Goal: Navigation & Orientation: Find specific page/section

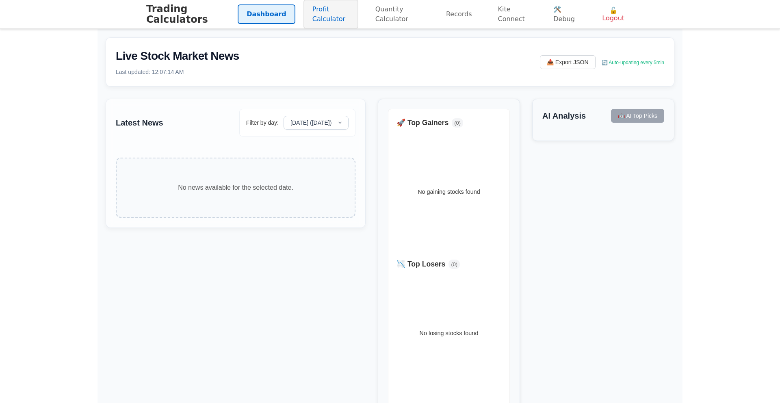
click at [305, 21] on link "Profit Calculator" at bounding box center [331, 14] width 55 height 29
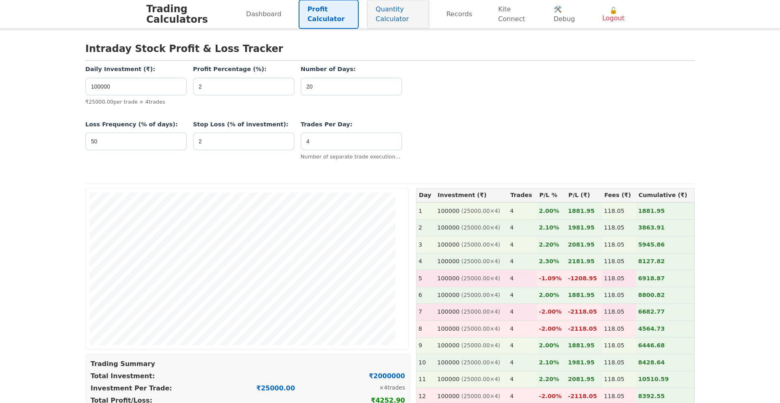
click at [377, 10] on link "Quantity Calculator" at bounding box center [398, 14] width 63 height 29
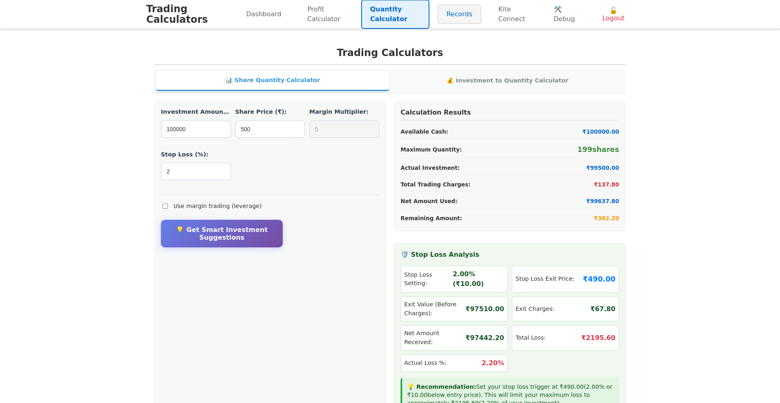
click at [448, 17] on link "Records" at bounding box center [460, 14] width 44 height 20
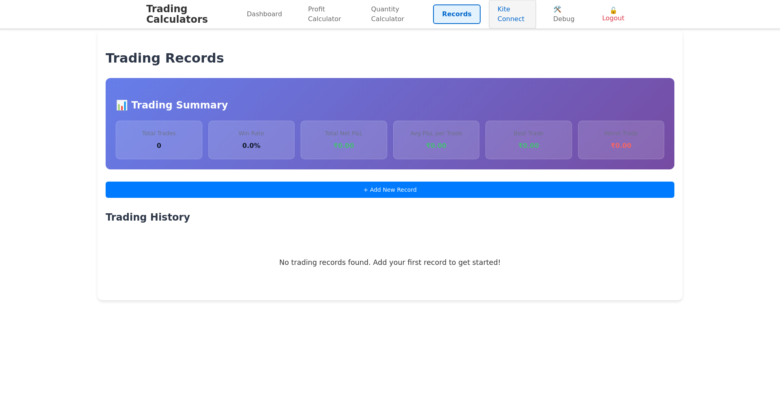
click at [507, 16] on link "Kite Connect" at bounding box center [513, 14] width 48 height 29
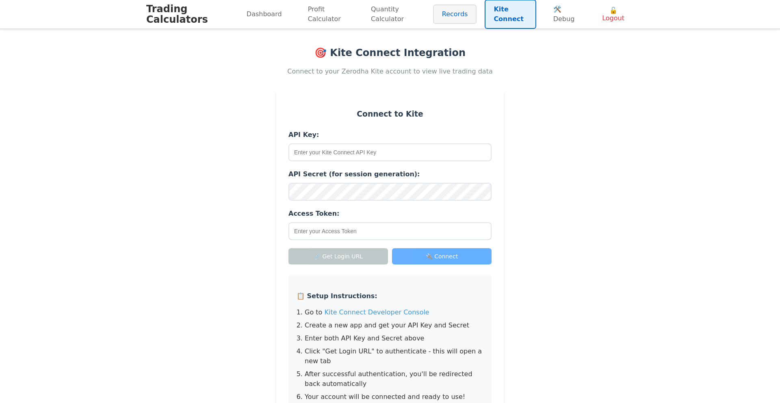
click at [450, 16] on link "Records" at bounding box center [455, 14] width 44 height 20
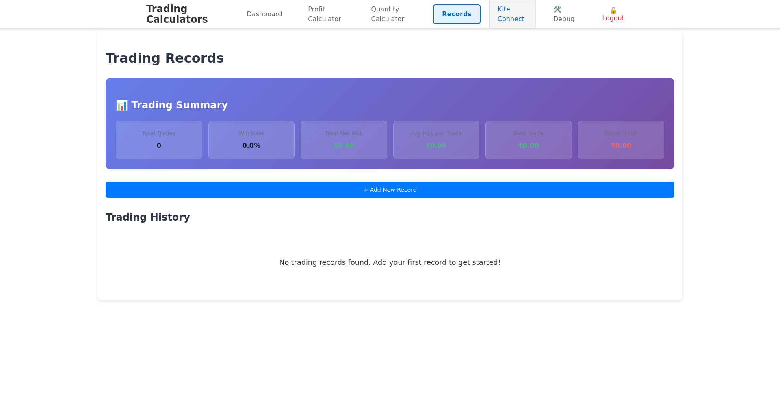
click at [490, 14] on link "Kite Connect" at bounding box center [513, 14] width 48 height 29
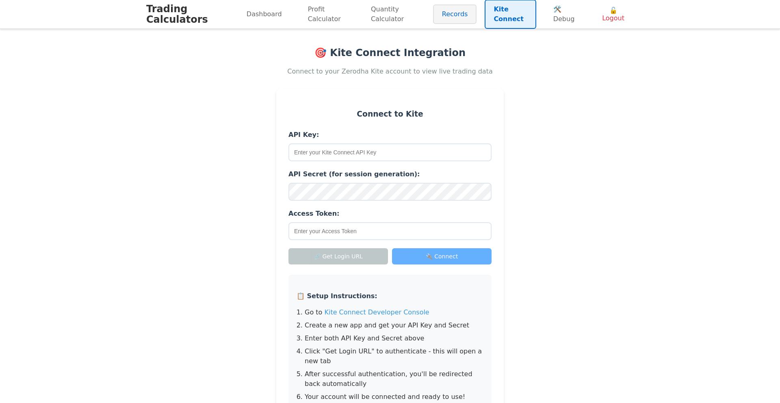
click at [449, 19] on link "Records" at bounding box center [455, 14] width 44 height 20
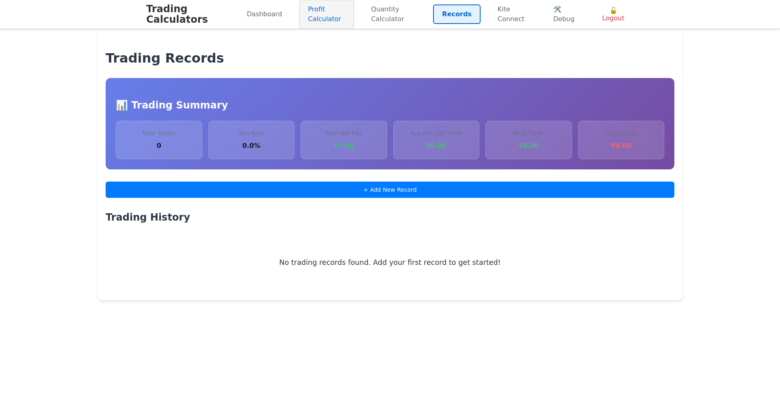
click at [329, 14] on link "Profit Calculator" at bounding box center [326, 14] width 55 height 29
